Goal: Transaction & Acquisition: Purchase product/service

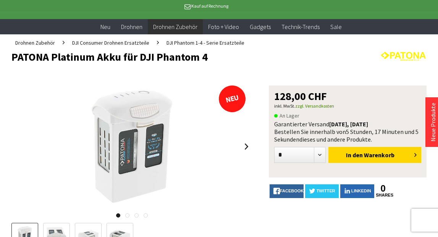
scroll to position [37, 0]
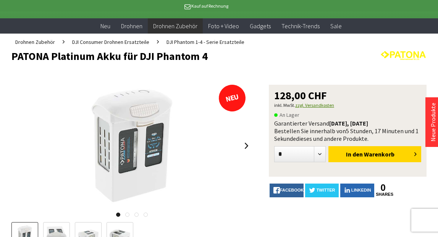
click at [316, 106] on link "zzgl. Versandkosten" at bounding box center [314, 105] width 39 height 6
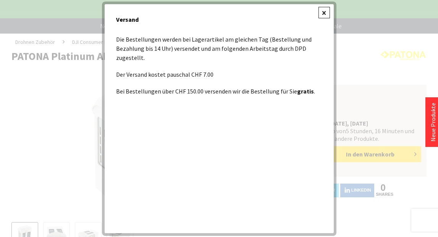
click at [326, 13] on div at bounding box center [323, 12] width 11 height 11
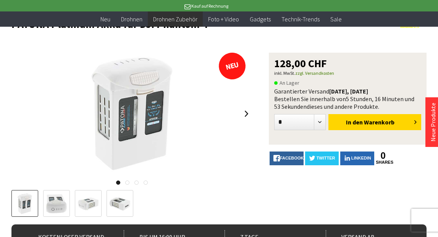
scroll to position [54, 0]
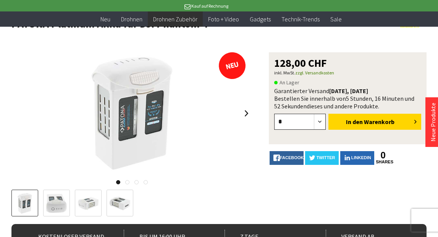
click at [317, 121] on select "* * * * * * * * * ** ** ** ** ** ** ** ** ** ** **" at bounding box center [300, 122] width 52 height 16
select select "*"
click option "*" at bounding box center [0, 0] width 0 height 0
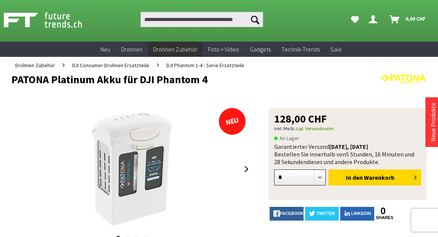
scroll to position [0, 0]
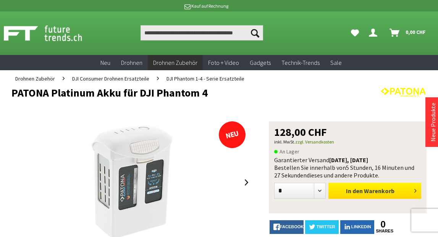
click at [355, 194] on span "In den" at bounding box center [354, 191] width 17 height 8
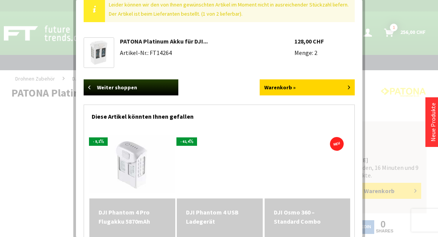
scroll to position [25, 0]
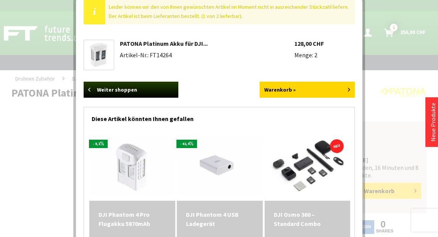
click at [217, 166] on img at bounding box center [220, 166] width 86 height 57
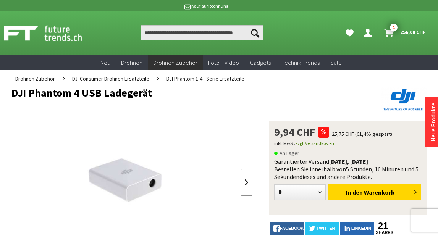
click at [246, 182] on link at bounding box center [246, 182] width 11 height 27
click at [246, 182] on div at bounding box center [131, 182] width 241 height 122
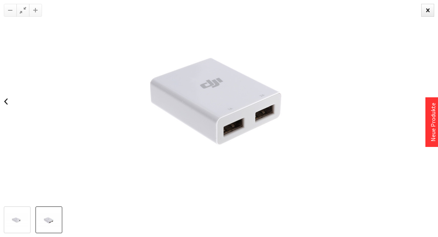
click at [14, 219] on img at bounding box center [17, 220] width 22 height 15
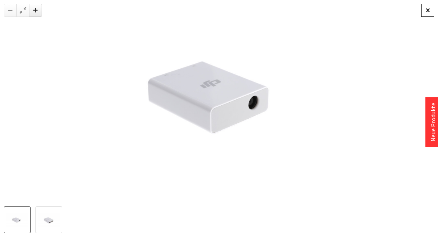
click at [427, 12] on div at bounding box center [427, 10] width 13 height 13
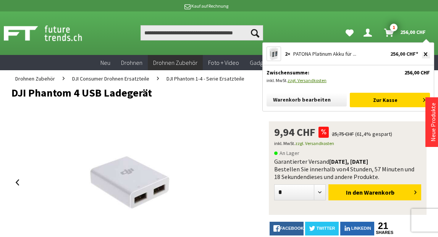
click at [410, 30] on span "256,00 CHF" at bounding box center [413, 32] width 26 height 12
click at [331, 54] on span "PATONA Platinum Akku für ..." at bounding box center [324, 53] width 63 height 7
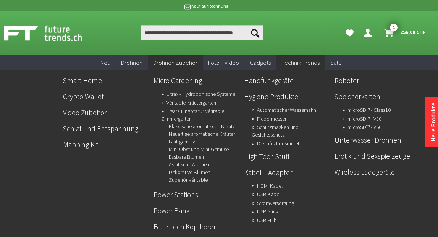
click at [224, 160] on li "Essbare Blumen" at bounding box center [203, 157] width 69 height 8
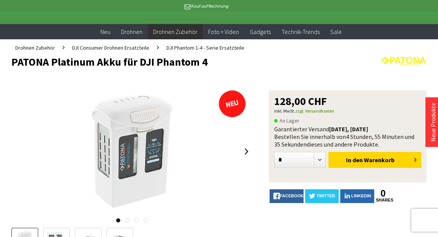
scroll to position [24, 0]
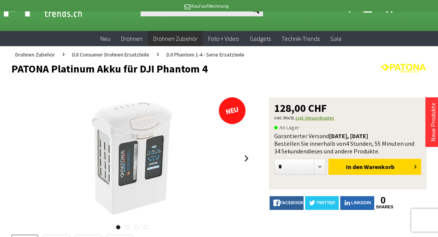
click at [320, 120] on link "zzgl. Versandkosten" at bounding box center [314, 118] width 39 height 6
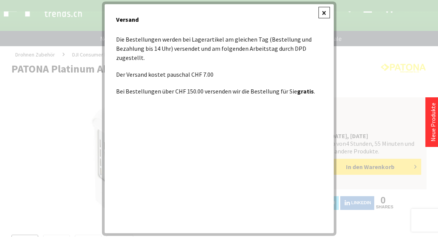
click at [325, 16] on div at bounding box center [323, 12] width 11 height 11
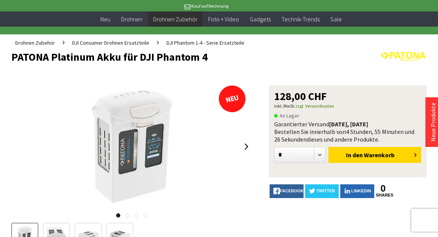
scroll to position [0, 0]
